Goal: Use online tool/utility: Utilize a website feature to perform a specific function

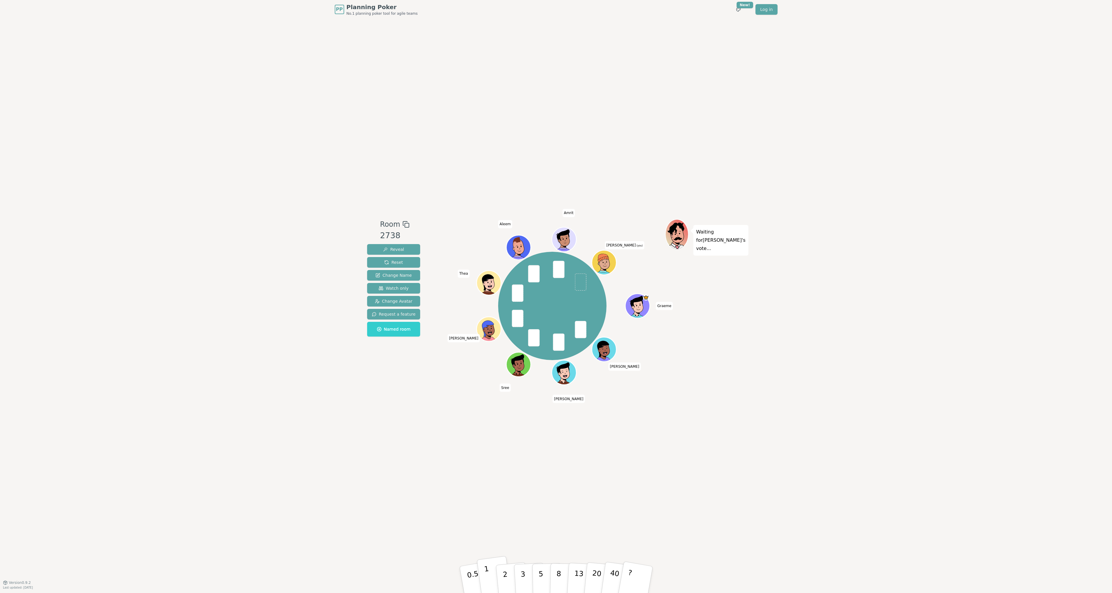
click at [493, 574] on button "1" at bounding box center [494, 580] width 35 height 48
click at [510, 580] on button "2" at bounding box center [512, 580] width 34 height 47
click at [523, 573] on p "3" at bounding box center [523, 580] width 6 height 32
click at [508, 569] on button "2" at bounding box center [512, 580] width 34 height 47
click at [489, 574] on button "1" at bounding box center [494, 580] width 35 height 48
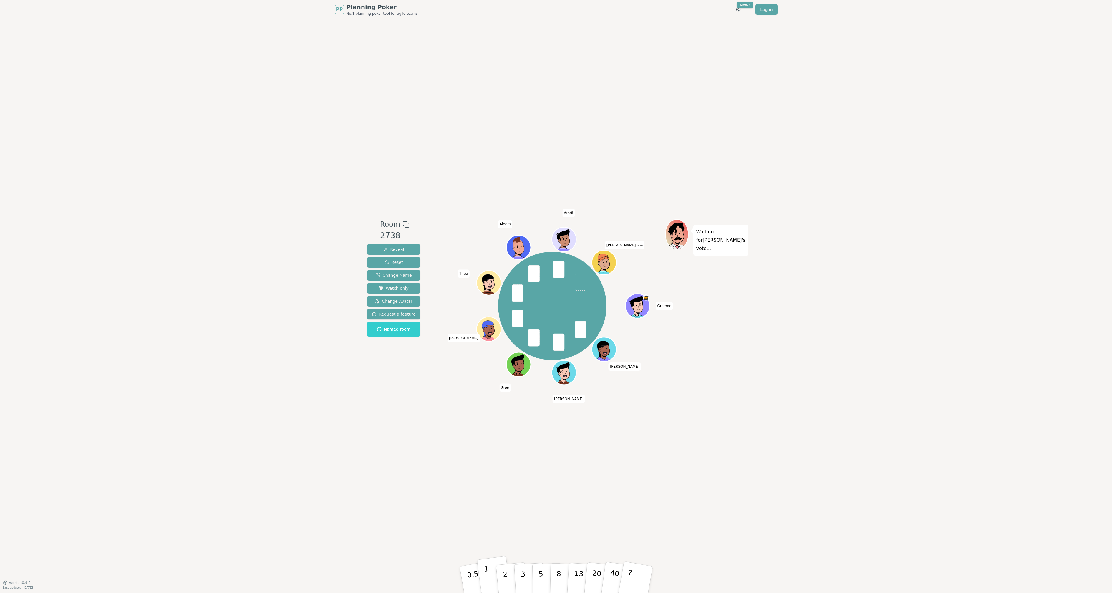
click at [487, 574] on p "1" at bounding box center [487, 580] width 9 height 32
click at [462, 568] on button "0.5" at bounding box center [476, 579] width 37 height 49
click at [504, 567] on p "2" at bounding box center [506, 580] width 8 height 32
click at [489, 569] on button "1" at bounding box center [494, 580] width 35 height 48
click at [505, 572] on p "2" at bounding box center [506, 580] width 8 height 32
